Goal: Task Accomplishment & Management: Manage account settings

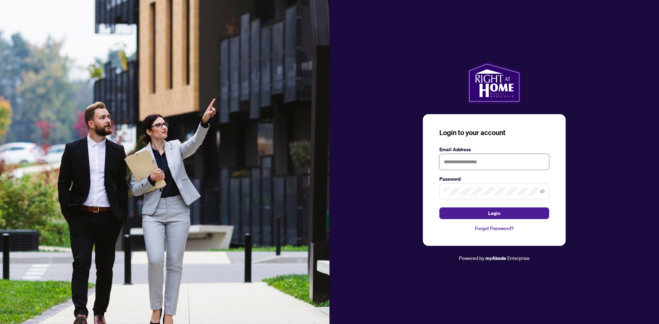
click at [464, 155] on input "text" at bounding box center [494, 162] width 110 height 16
type input "**********"
click at [439, 208] on button "Login" at bounding box center [494, 214] width 110 height 12
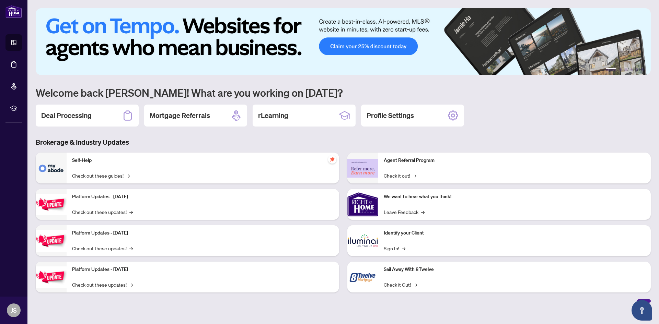
click at [95, 102] on div "1 2 3 4 5 6 Welcome back Jonathan! What are you working on today? Deal Processi…" at bounding box center [343, 155] width 615 height 295
click at [85, 118] on h2 "Deal Processing" at bounding box center [66, 116] width 50 height 10
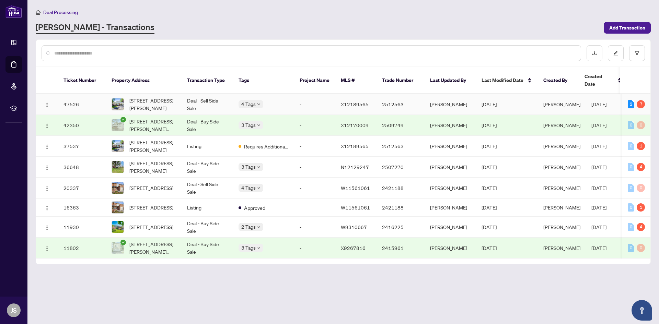
click at [306, 94] on td "-" at bounding box center [314, 104] width 41 height 21
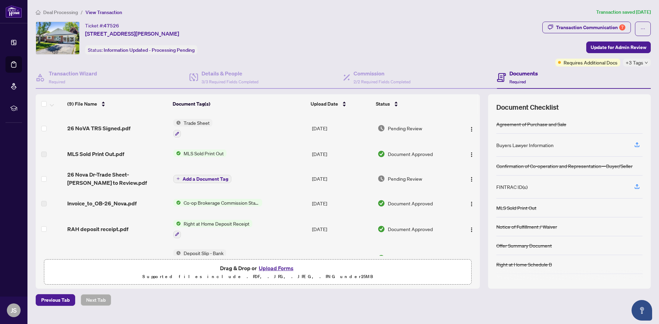
scroll to position [38, 0]
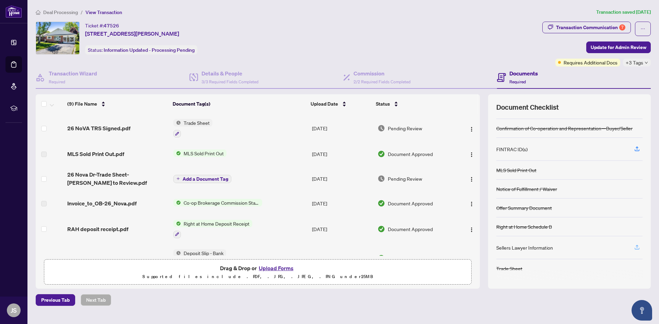
click at [640, 250] on button "button" at bounding box center [636, 248] width 11 height 12
click at [228, 77] on h4 "Details & People" at bounding box center [229, 73] width 57 height 8
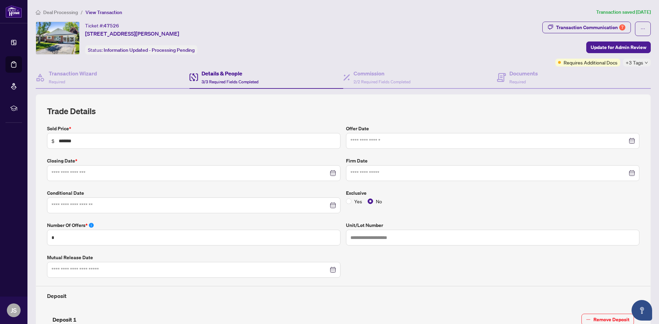
type input "**********"
click at [104, 78] on div "Transaction Wizard Required" at bounding box center [113, 78] width 154 height 22
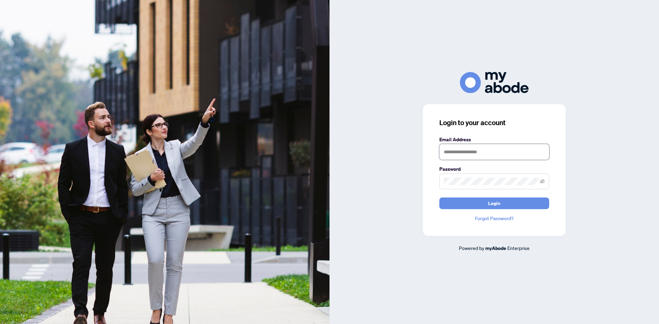
click at [462, 150] on input "text" at bounding box center [494, 152] width 110 height 16
type input "**********"
click at [439, 198] on button "Login" at bounding box center [494, 204] width 110 height 12
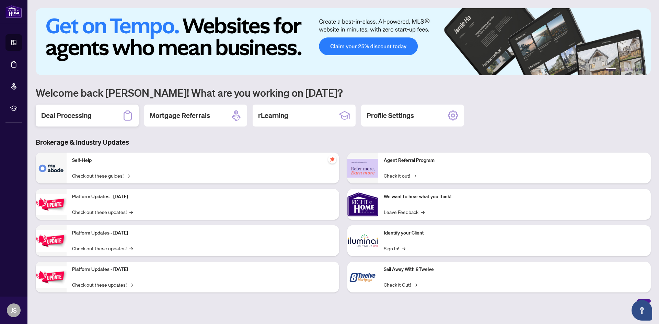
click at [92, 114] on div "Deal Processing" at bounding box center [87, 116] width 103 height 22
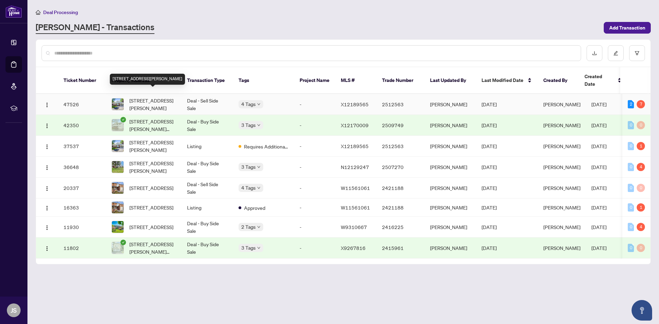
click at [160, 100] on span "[STREET_ADDRESS][PERSON_NAME]" at bounding box center [152, 104] width 47 height 15
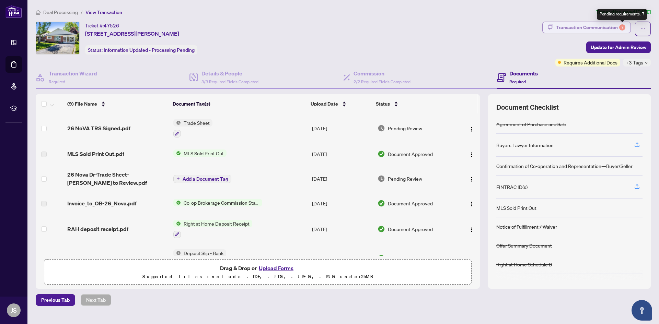
click at [623, 28] on div "7" at bounding box center [622, 27] width 6 height 6
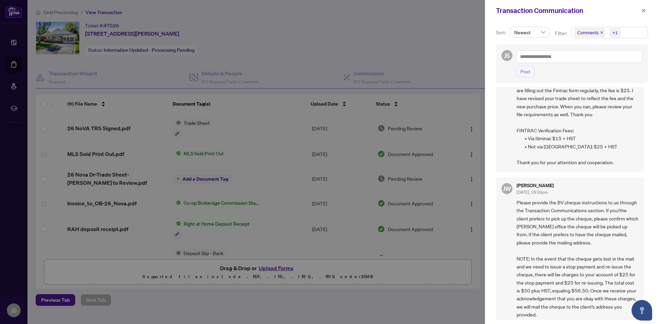
scroll to position [178, 0]
click at [643, 15] on span "button" at bounding box center [643, 10] width 5 height 11
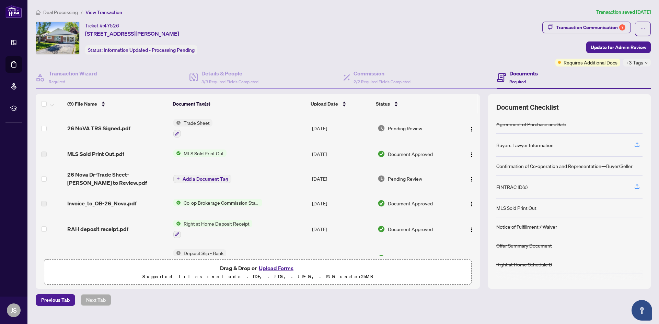
click at [368, 121] on td "[DATE]" at bounding box center [342, 129] width 66 height 30
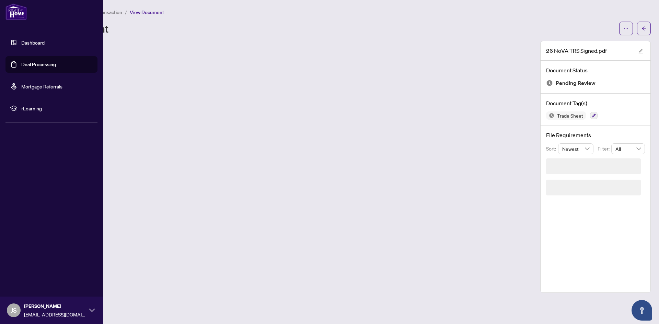
click at [18, 19] on img at bounding box center [15, 11] width 21 height 16
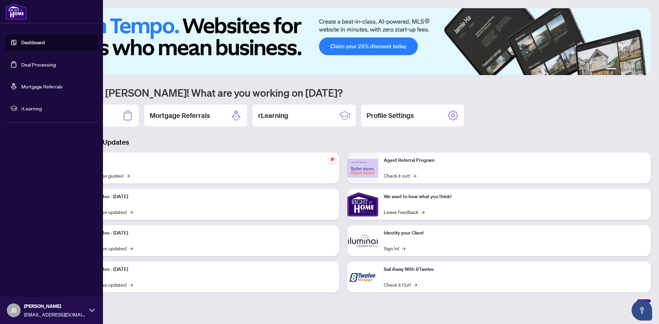
click at [24, 46] on link "Dashboard" at bounding box center [32, 42] width 23 height 6
